Goal: Task Accomplishment & Management: Use online tool/utility

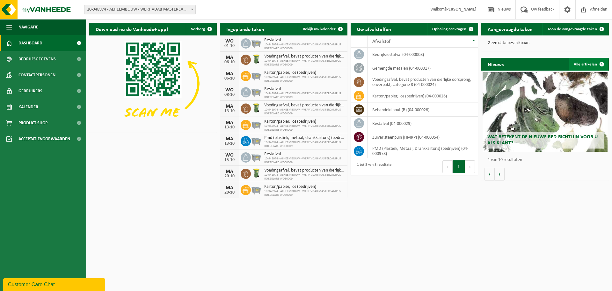
click at [587, 60] on link "Alle artikelen" at bounding box center [589, 64] width 40 height 13
click at [584, 32] on link "Toon de aangevraagde taken" at bounding box center [576, 29] width 66 height 13
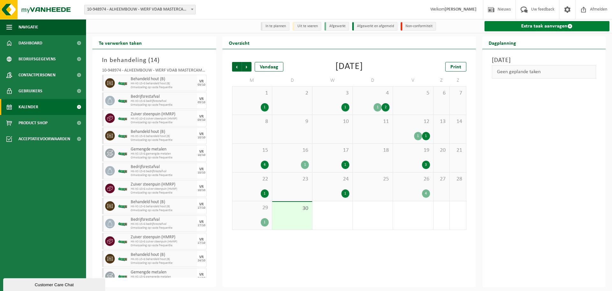
click at [519, 25] on link "Extra taak aanvragen" at bounding box center [547, 26] width 125 height 10
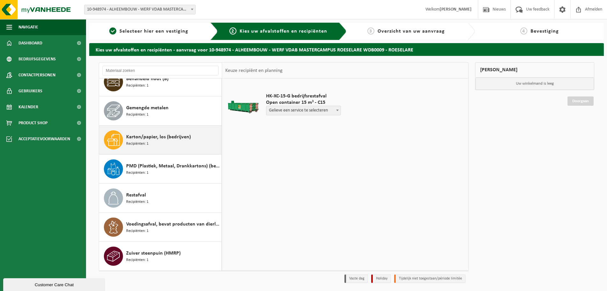
scroll to position [21, 0]
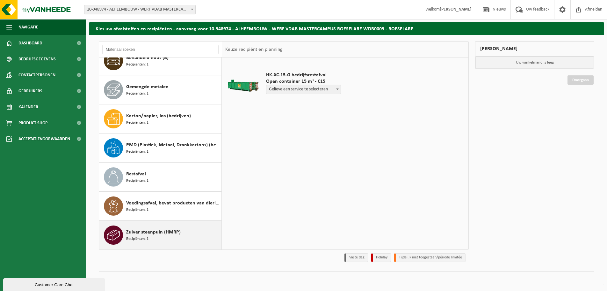
click at [162, 230] on span "Zuiver steenpuin (HMRP)" at bounding box center [153, 232] width 55 height 8
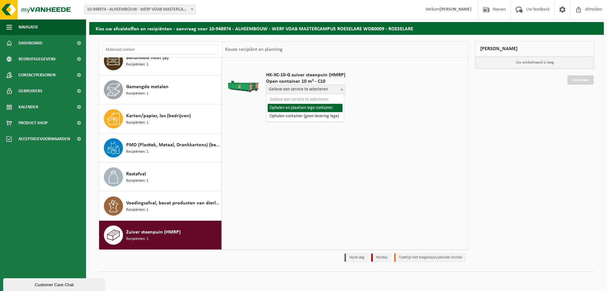
click at [303, 92] on span "Gelieve een service te selecteren" at bounding box center [306, 89] width 79 height 9
select select "P2PL-VEL-093964_HK-XC-10-GN-00_04-000054_46"
click at [328, 91] on span "Ophalen en plaatsen lege container" at bounding box center [310, 89] width 86 height 9
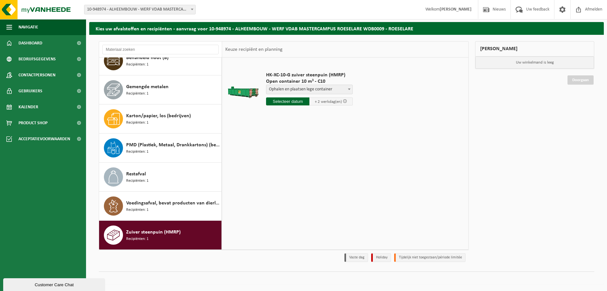
click at [295, 104] on input "text" at bounding box center [287, 101] width 43 height 8
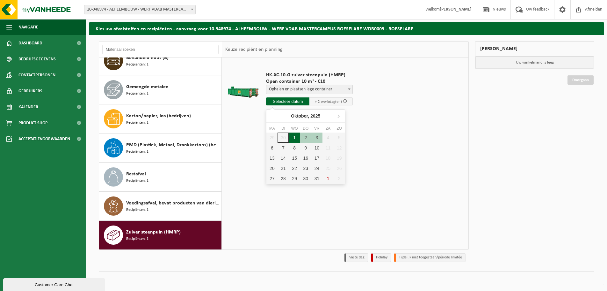
click at [293, 139] on div "1" at bounding box center [294, 137] width 11 height 10
type input "Van 2025-10-01"
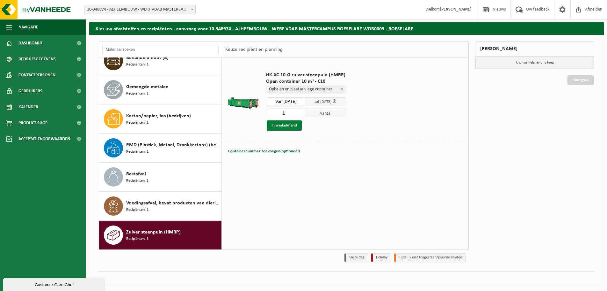
click at [291, 123] on button "In winkelmand" at bounding box center [284, 125] width 35 height 10
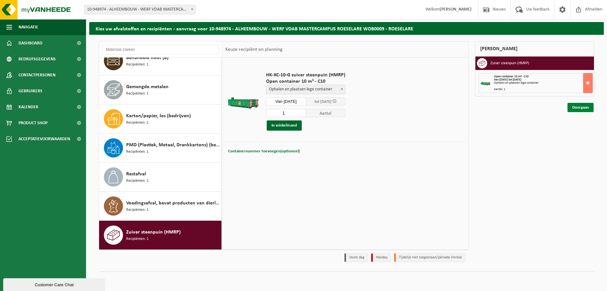
click at [578, 108] on link "Doorgaan" at bounding box center [581, 107] width 26 height 9
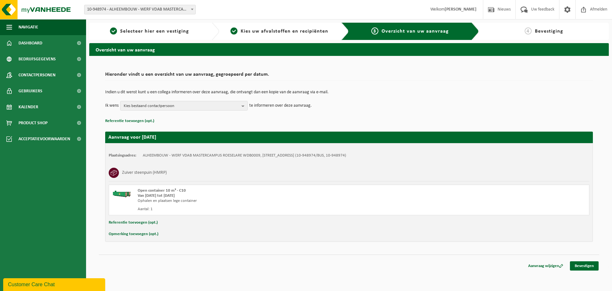
click at [570, 261] on div "Aanvraag wijzigen Bevestigen" at bounding box center [349, 257] width 501 height 7
click at [572, 262] on link "Bevestigen" at bounding box center [584, 265] width 29 height 9
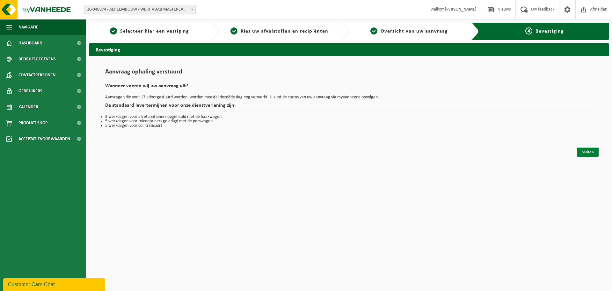
click at [580, 151] on link "Sluiten" at bounding box center [588, 151] width 22 height 9
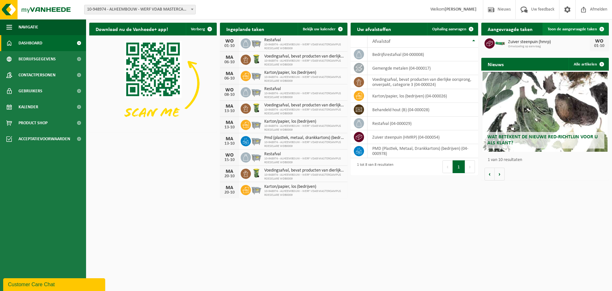
click at [577, 32] on link "Toon de aangevraagde taken" at bounding box center [576, 29] width 66 height 13
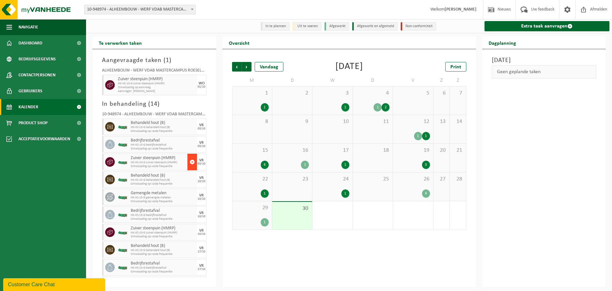
click at [190, 161] on span "button" at bounding box center [192, 161] width 5 height 13
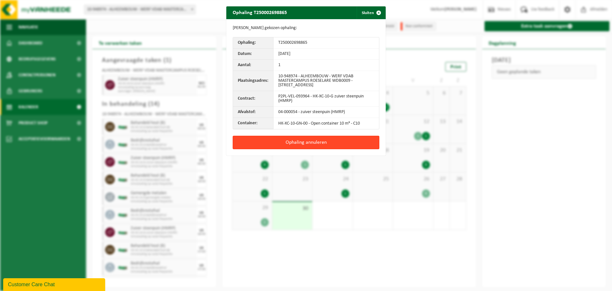
click at [310, 146] on button "Ophaling annuleren" at bounding box center [306, 142] width 147 height 13
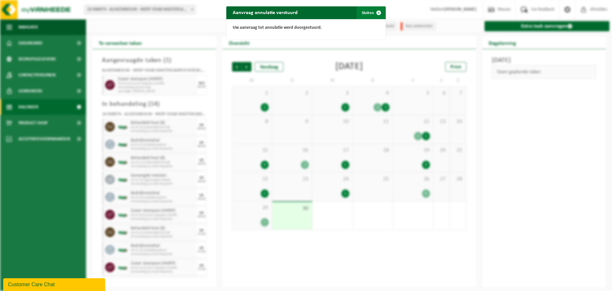
click at [372, 13] on span "button" at bounding box center [378, 12] width 13 height 13
